Goal: Information Seeking & Learning: Learn about a topic

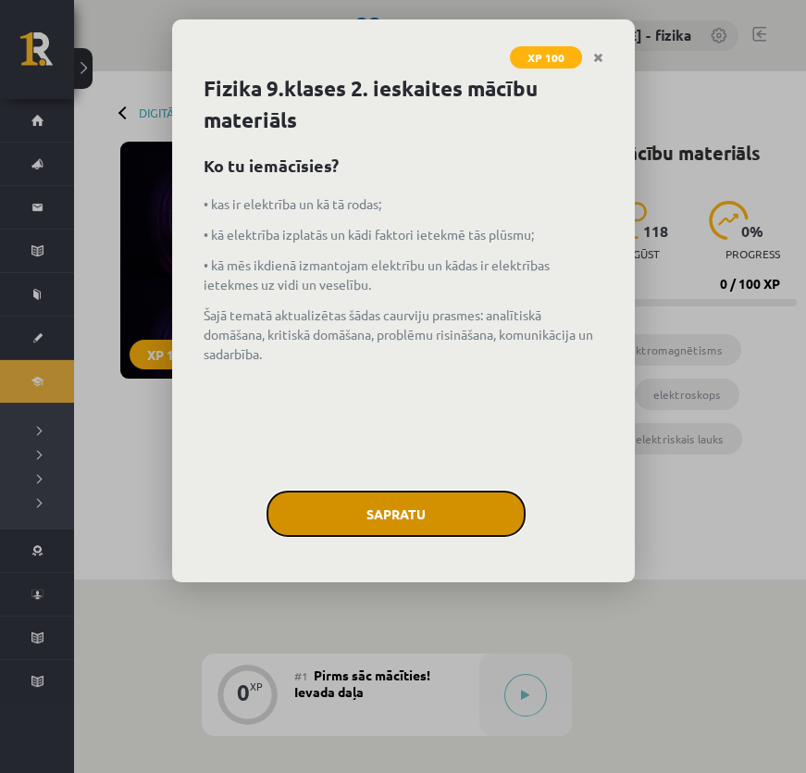
click at [438, 523] on button "Sapratu" at bounding box center [396, 513] width 259 height 46
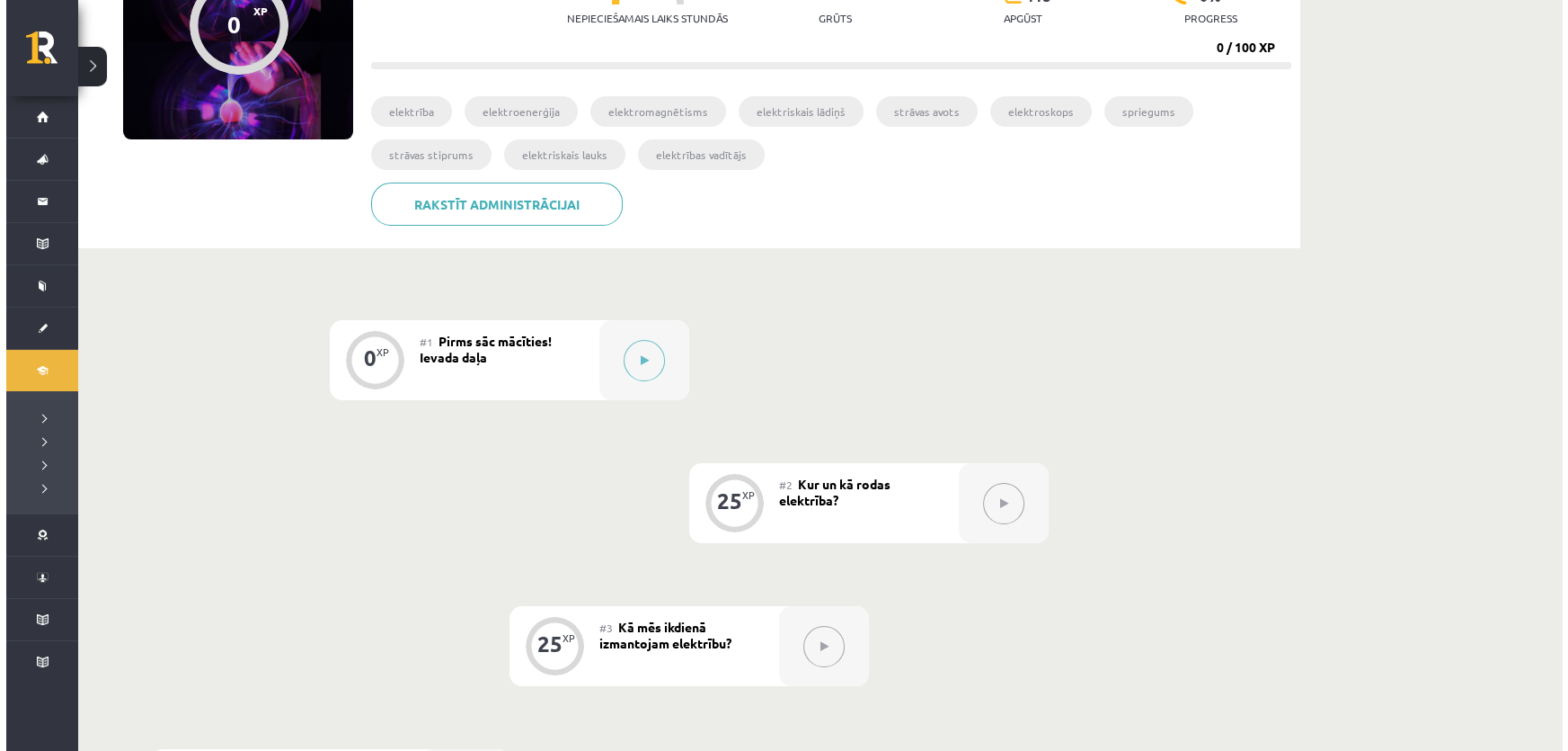
scroll to position [408, 0]
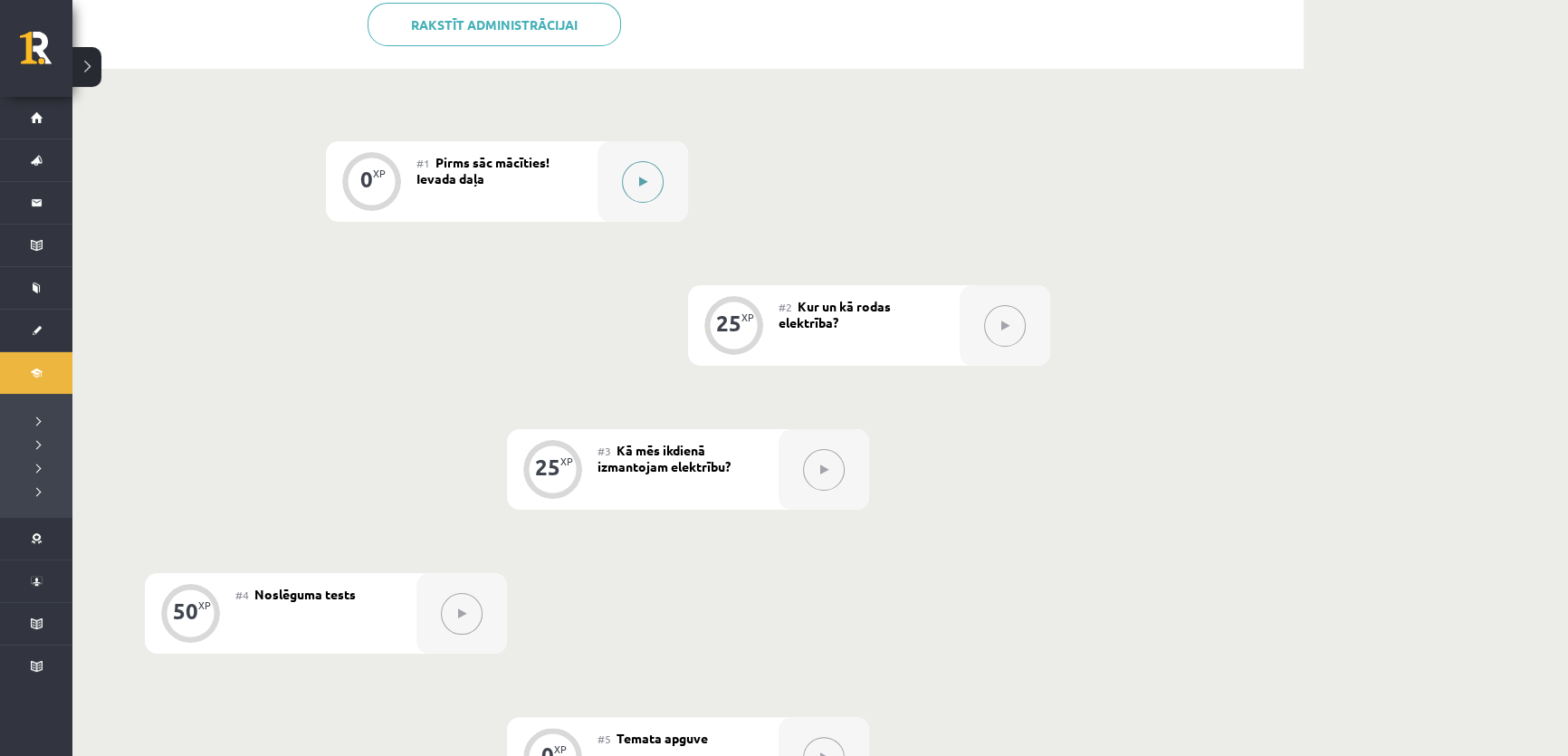
click at [643, 173] on button at bounding box center [643, 182] width 42 height 42
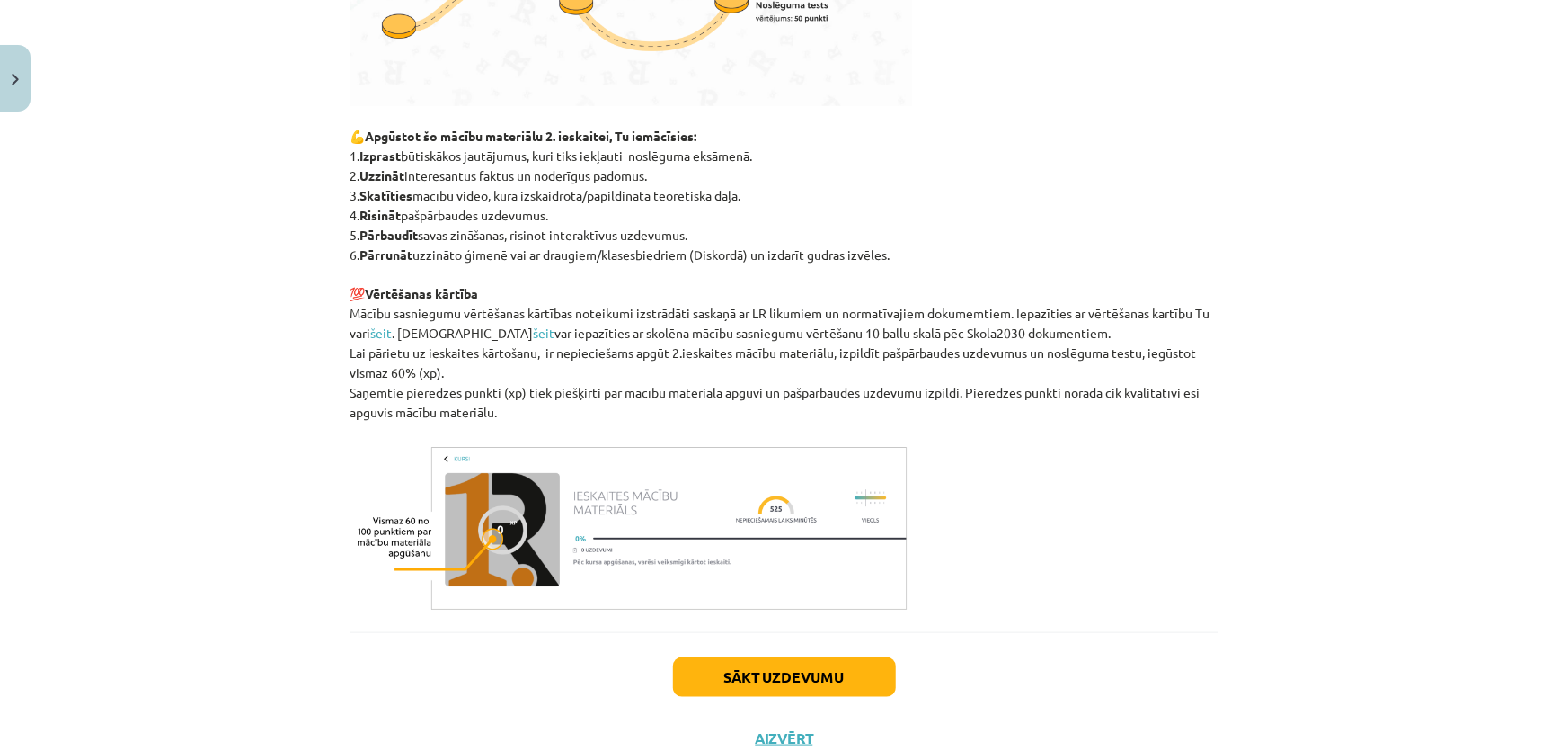
scroll to position [763, 0]
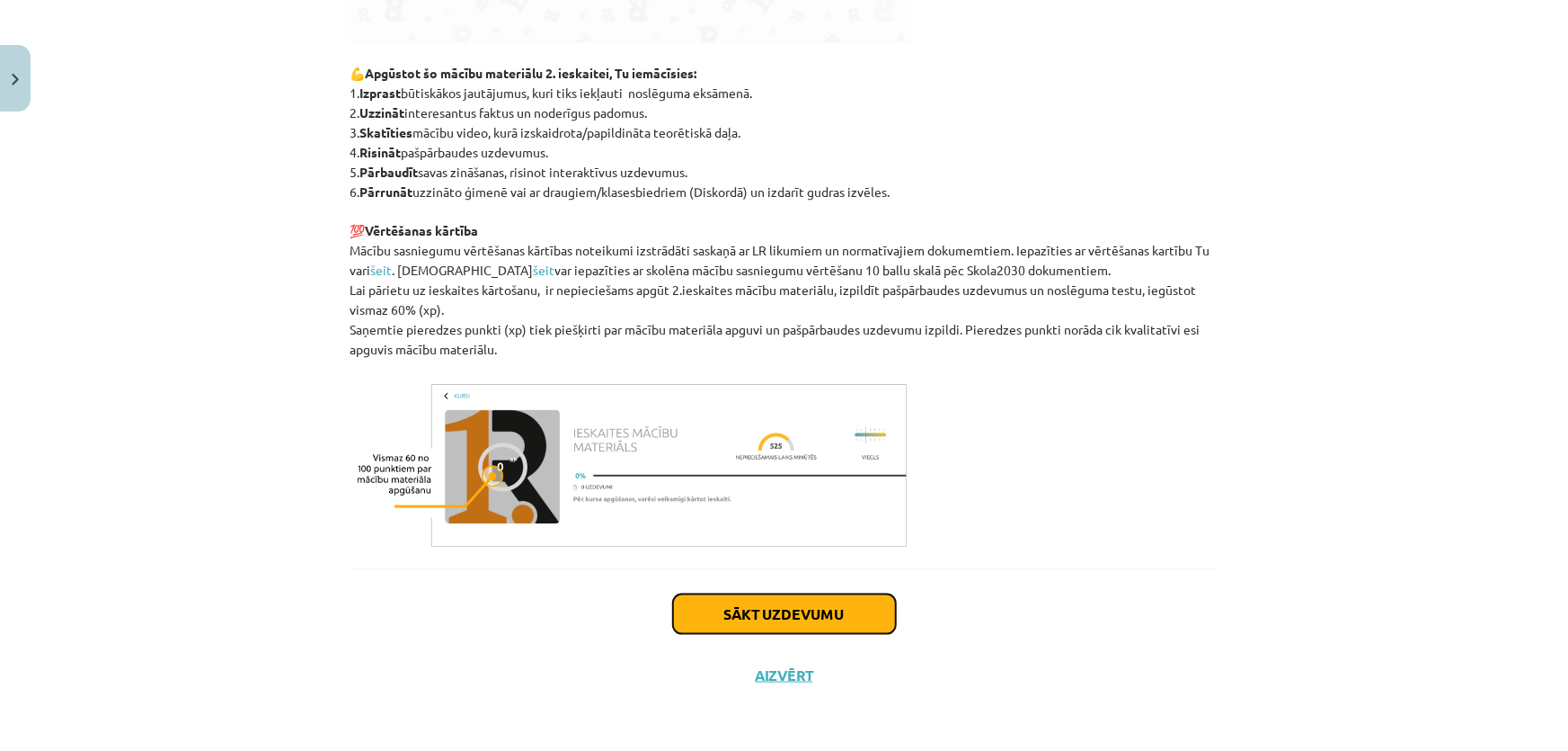
click at [764, 612] on button "Sākt uzdevumu" at bounding box center [784, 614] width 223 height 40
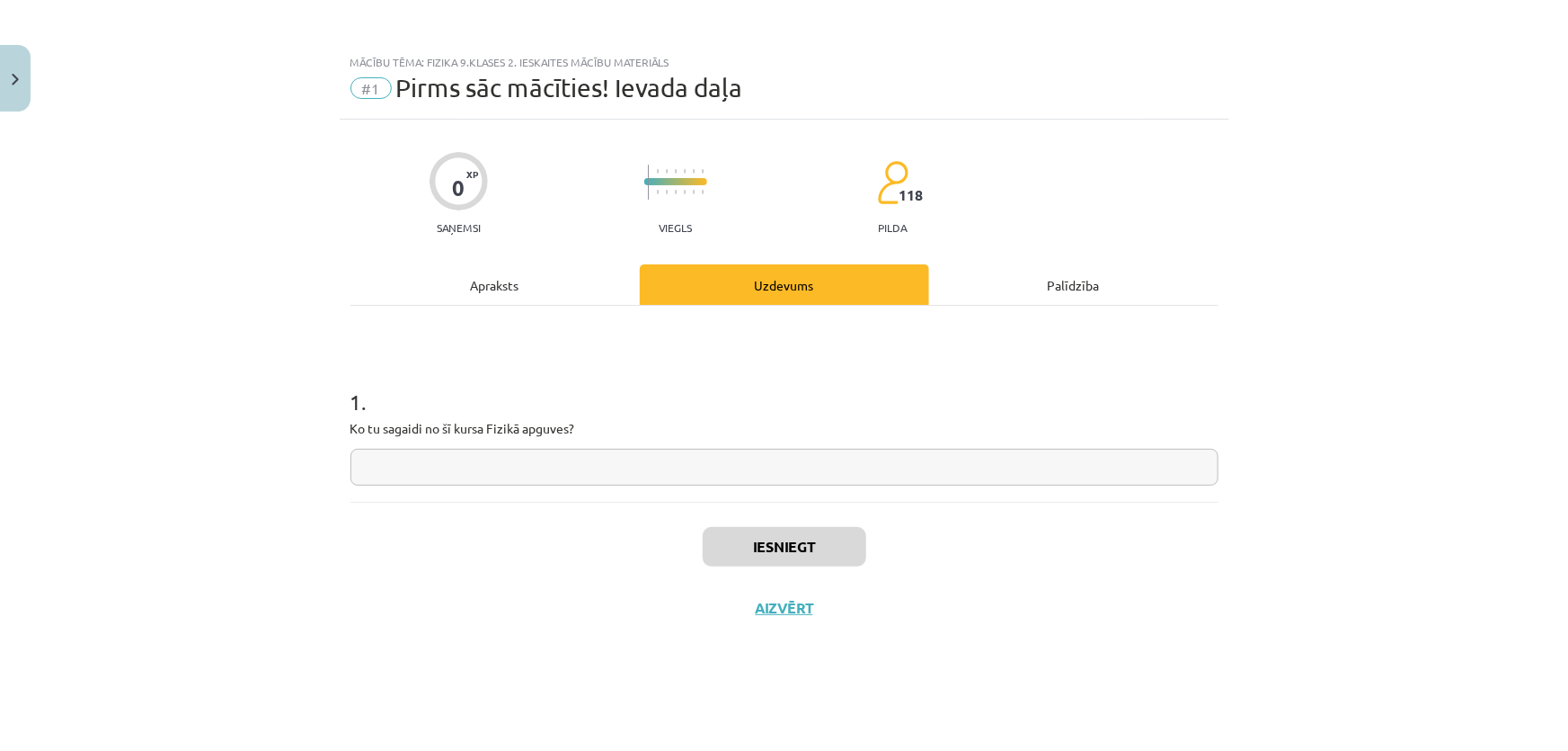
click at [674, 482] on input "text" at bounding box center [784, 467] width 868 height 37
type input "***"
click at [769, 545] on button "Iesniegt" at bounding box center [784, 546] width 163 height 40
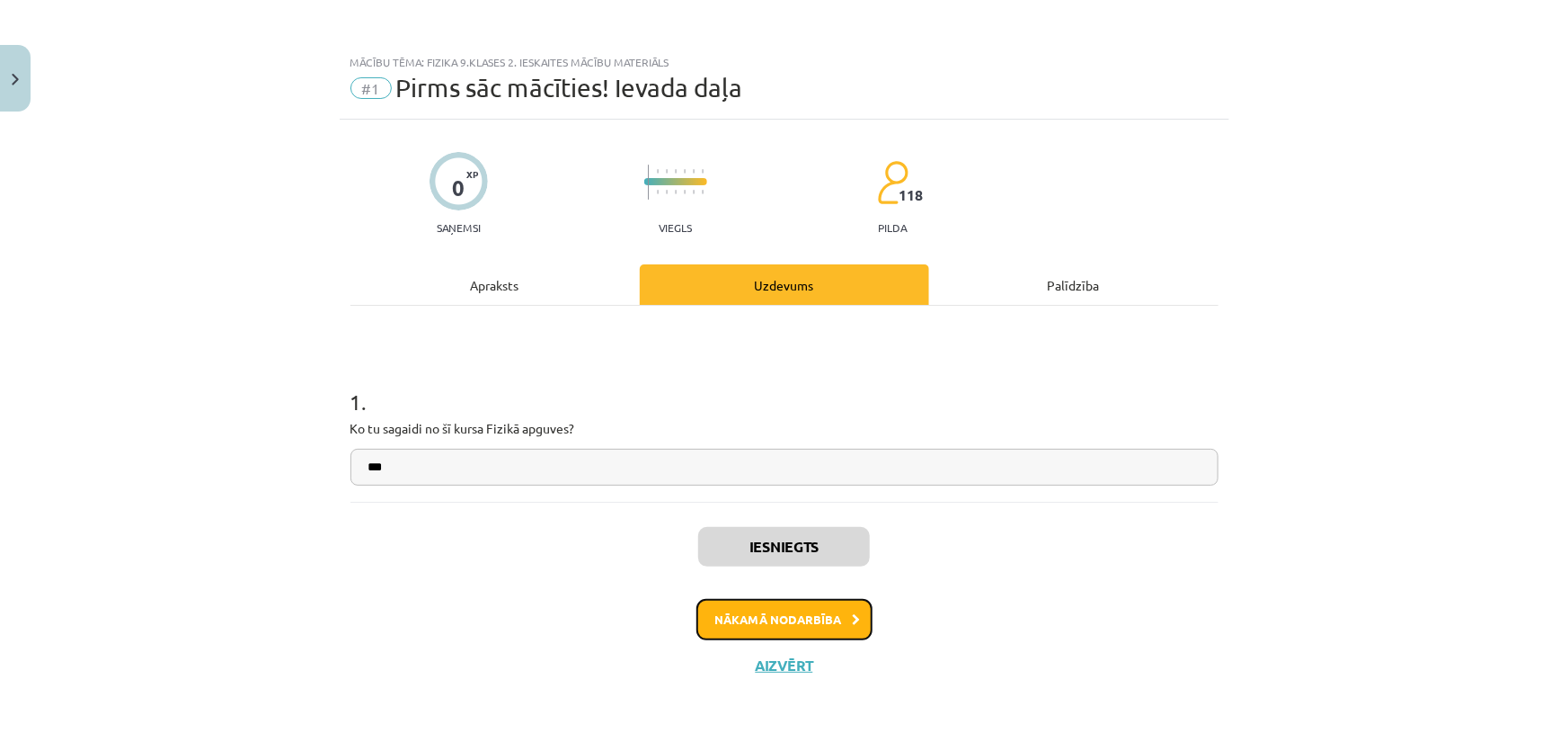
click at [782, 608] on button "Nākamā nodarbība" at bounding box center [784, 619] width 176 height 42
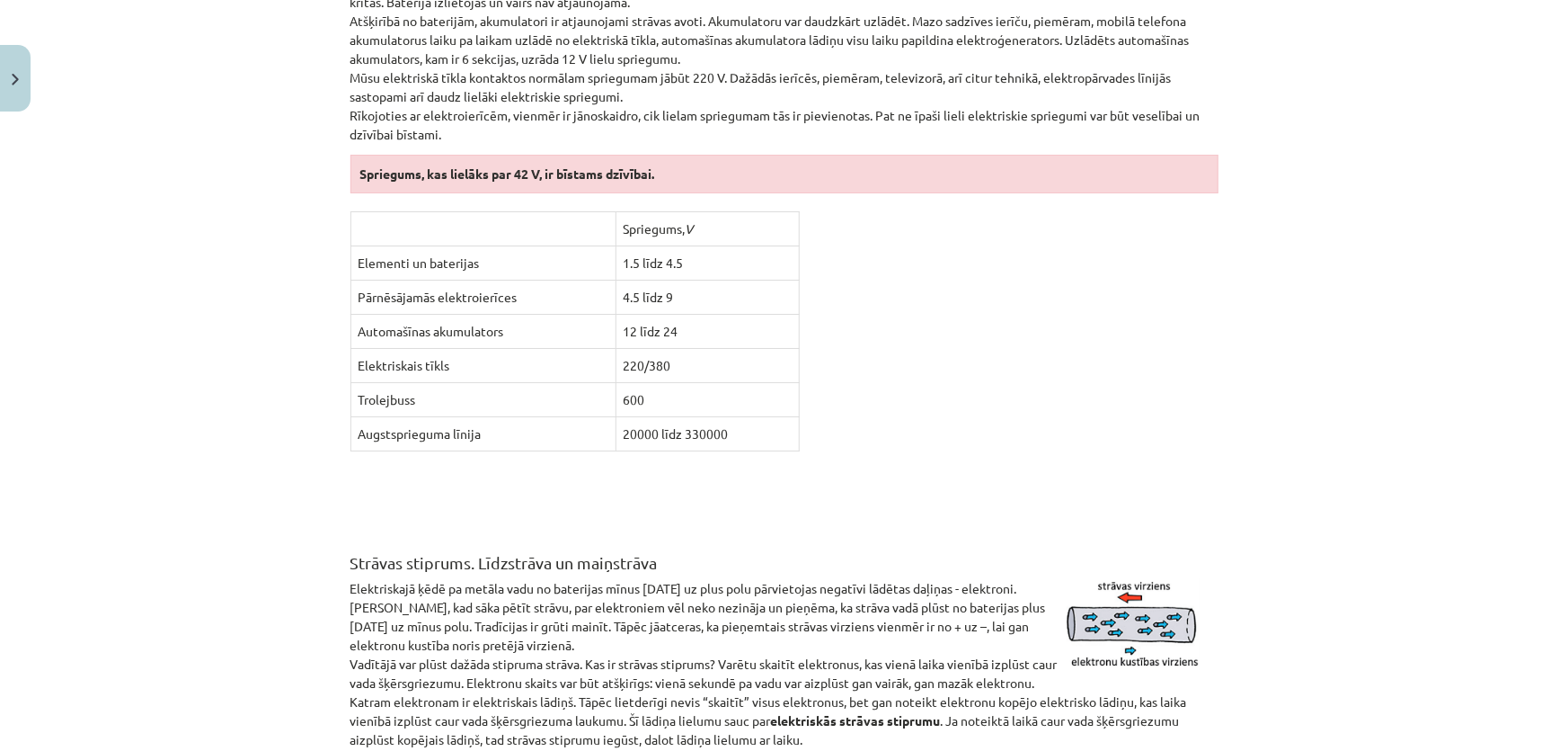
scroll to position [3269, 0]
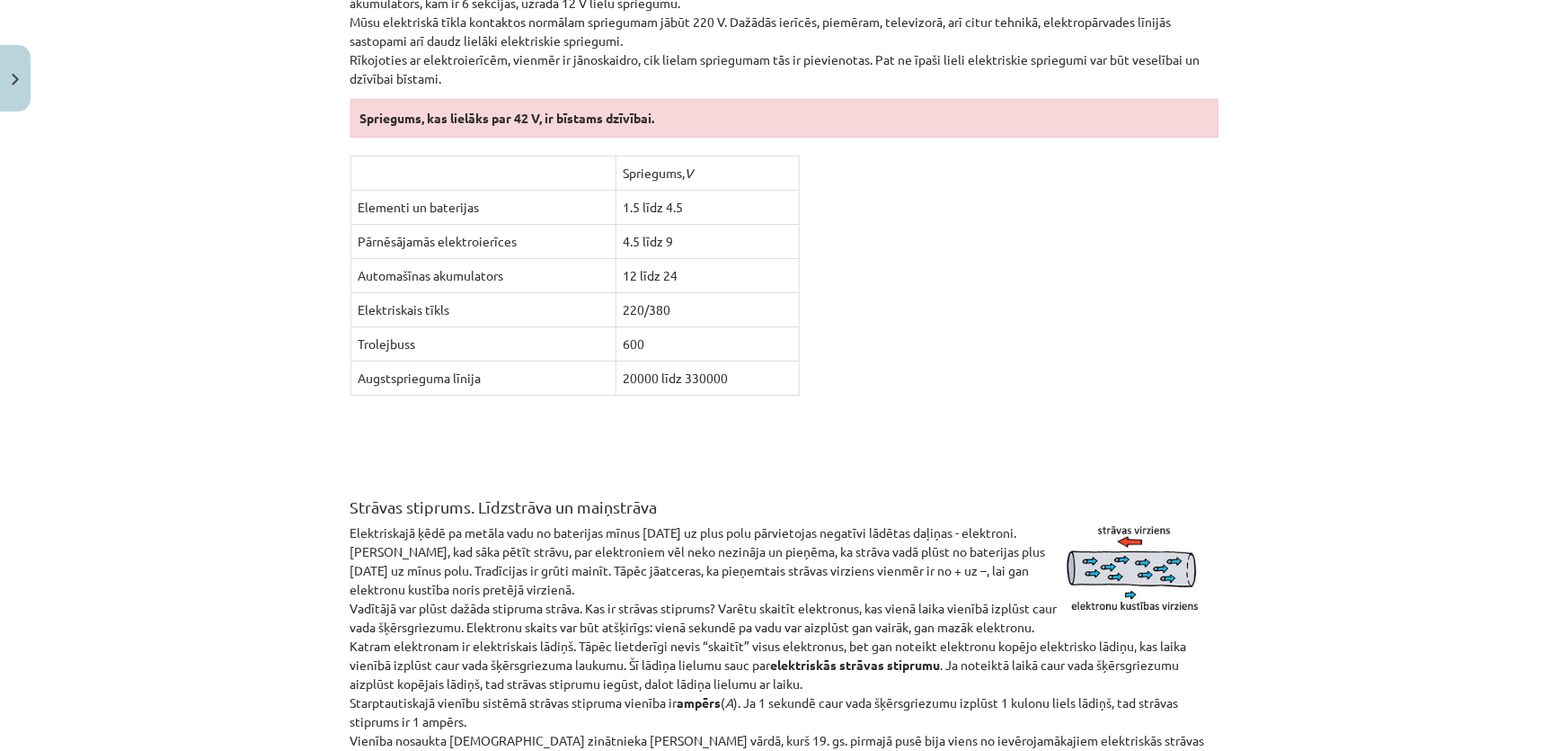
click at [658, 259] on td "12 līdz 24" at bounding box center [707, 276] width 183 height 34
click at [782, 252] on div "Elektriskie lādiņi. Ķermeņu elektrizācija Uzvelkot vai novelkot apģērbus, kas i…" at bounding box center [784, 628] width 868 height 7151
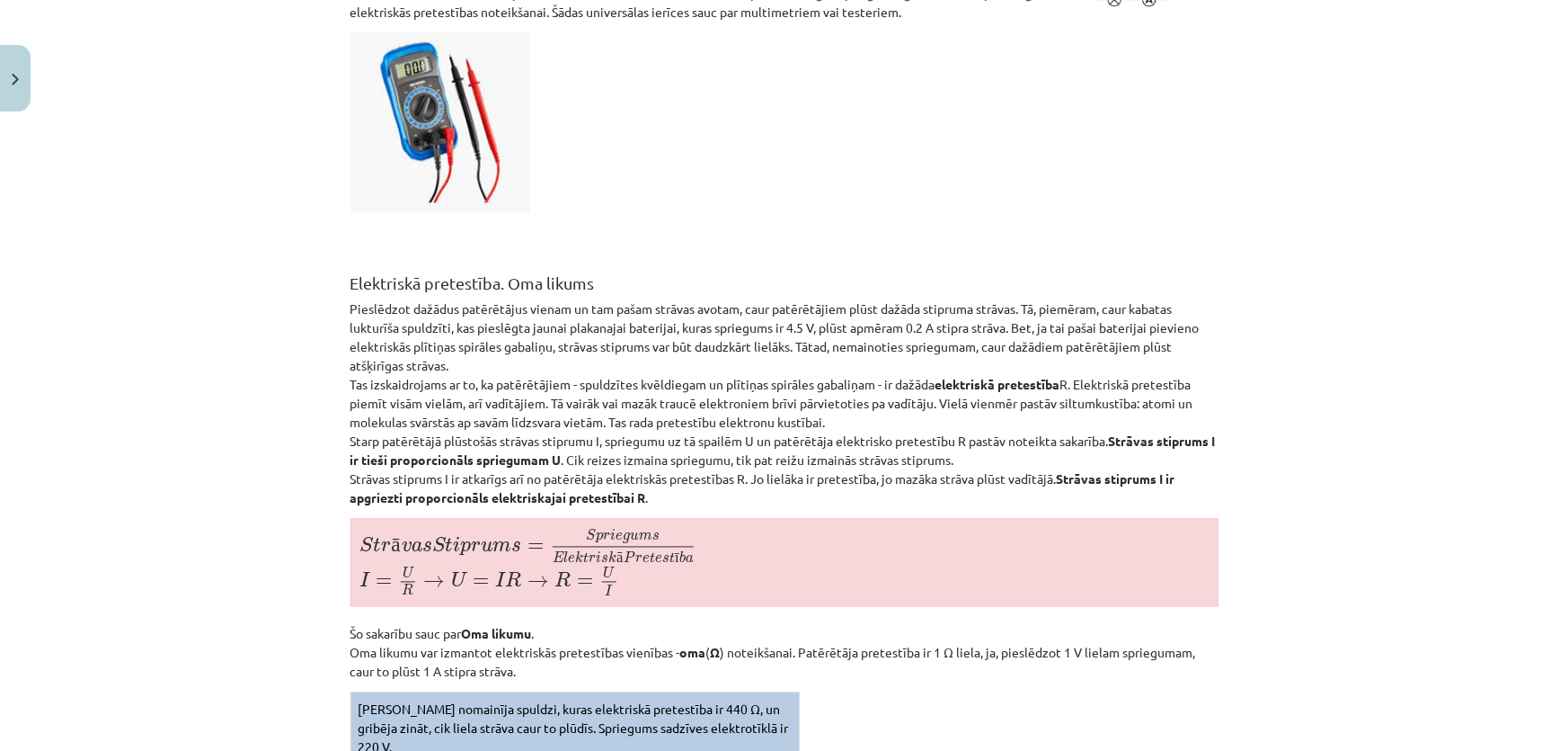
scroll to position [5231, 0]
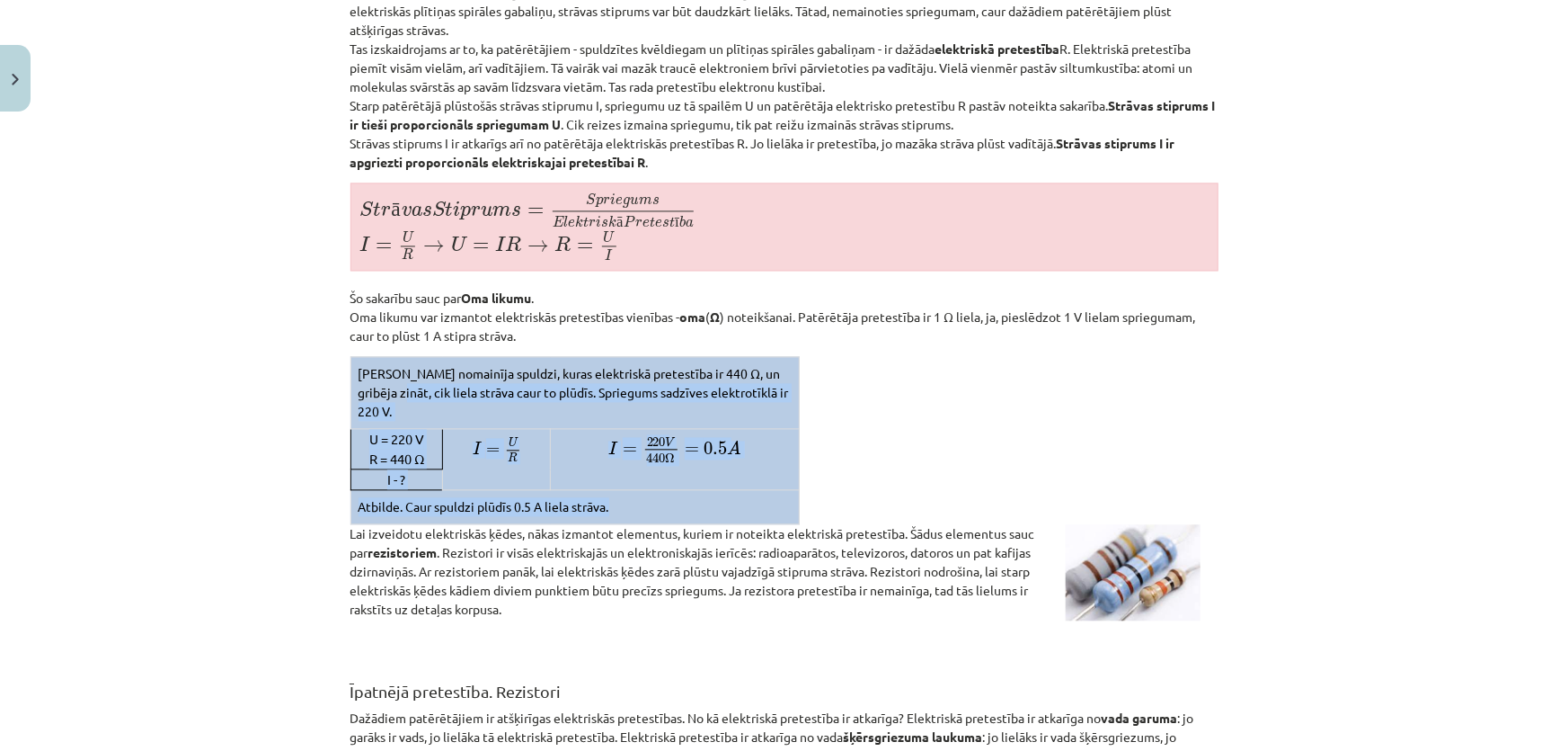
drag, startPoint x: 644, startPoint y: 461, endPoint x: 389, endPoint y: 361, distance: 273.9
click at [392, 368] on tbody "[PERSON_NAME] nomainīja spuldzi, kuras elektriskā pretestība ir 440 Ω, un gribē…" at bounding box center [575, 440] width 449 height 167
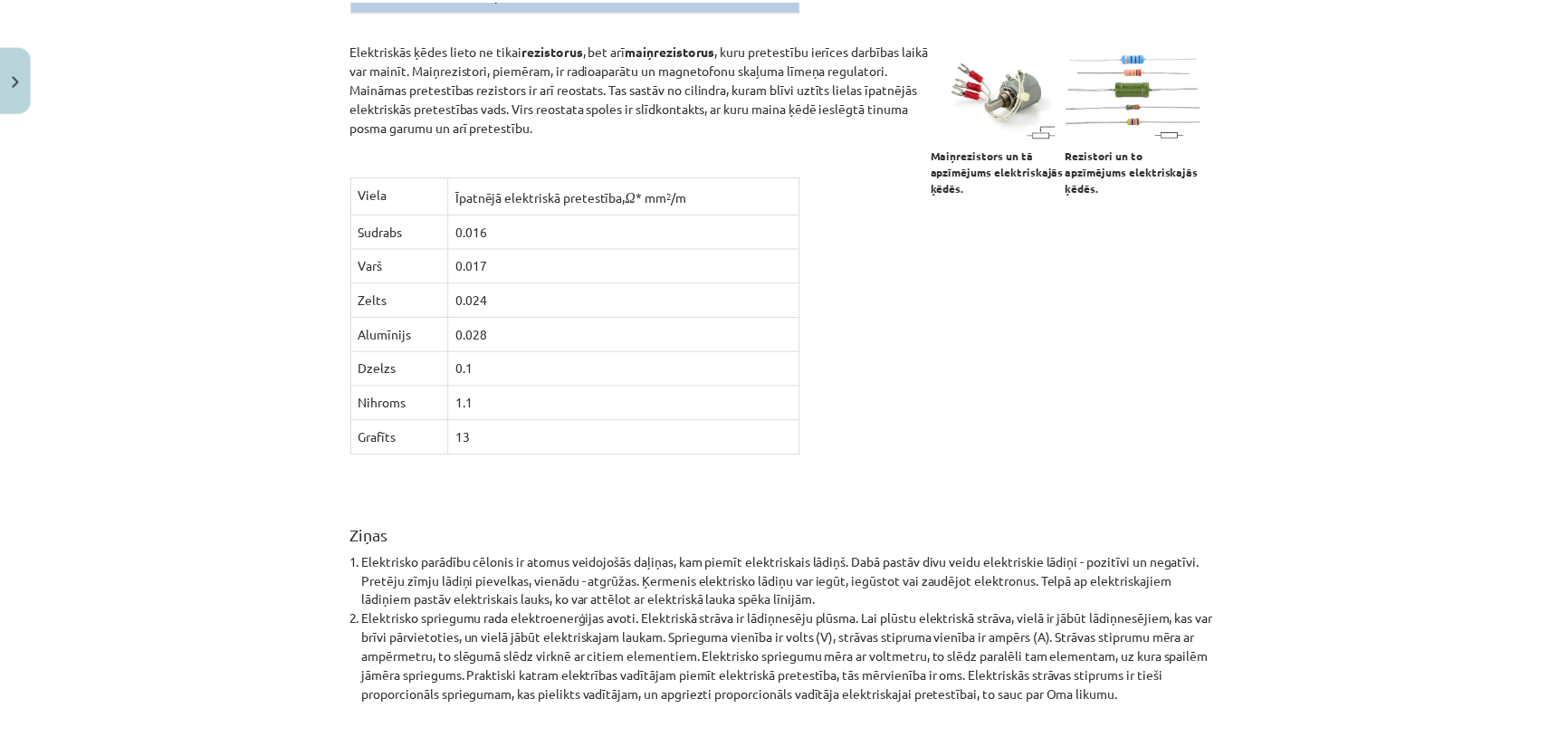
scroll to position [6952, 0]
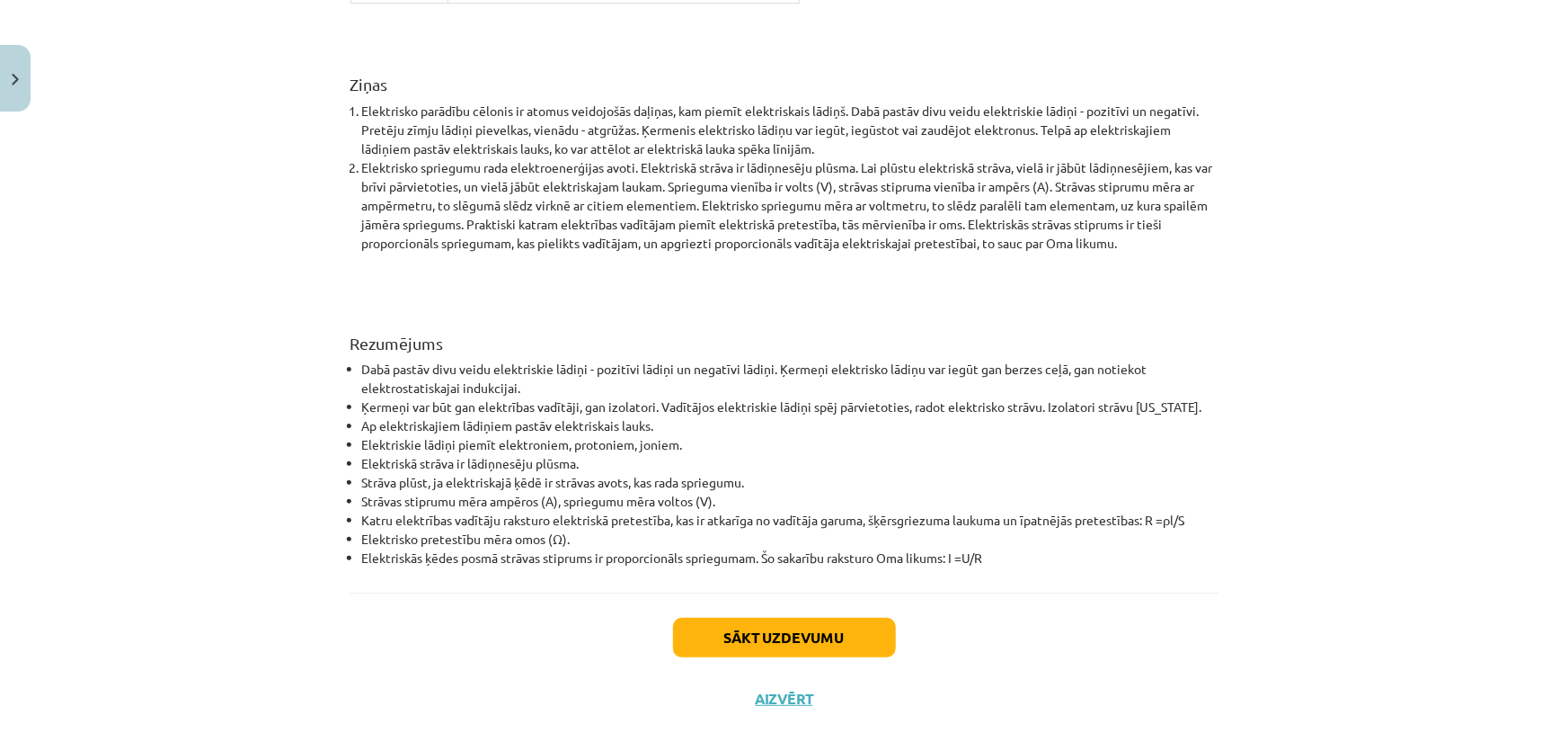
click at [779, 663] on div "Sākt uzdevumu Aizvērt" at bounding box center [784, 656] width 868 height 126
click at [773, 666] on div "Sākt uzdevumu Aizvērt" at bounding box center [784, 656] width 868 height 126
click at [767, 690] on button "Aizvērt" at bounding box center [784, 699] width 68 height 18
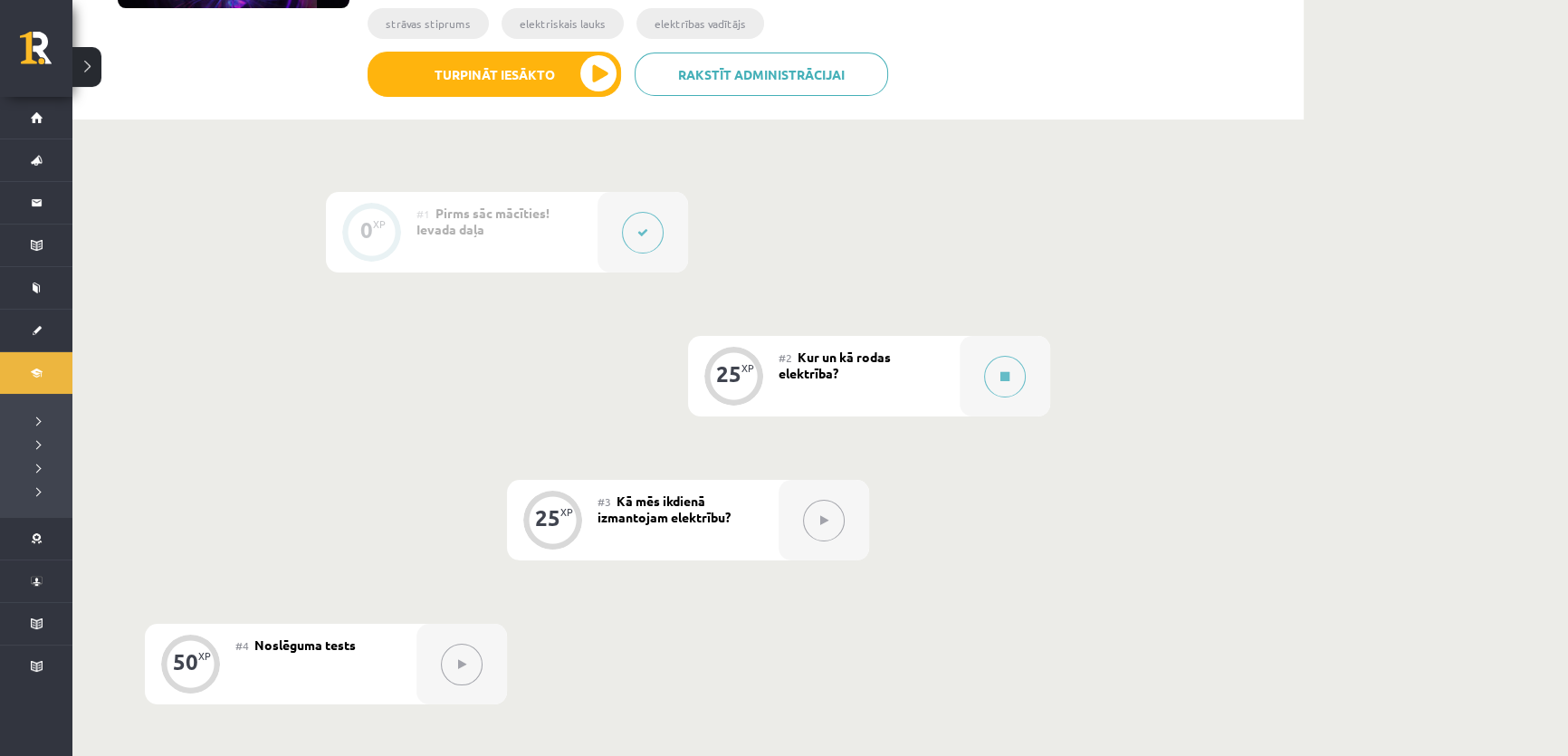
scroll to position [246, 0]
